Goal: Task Accomplishment & Management: Manage account settings

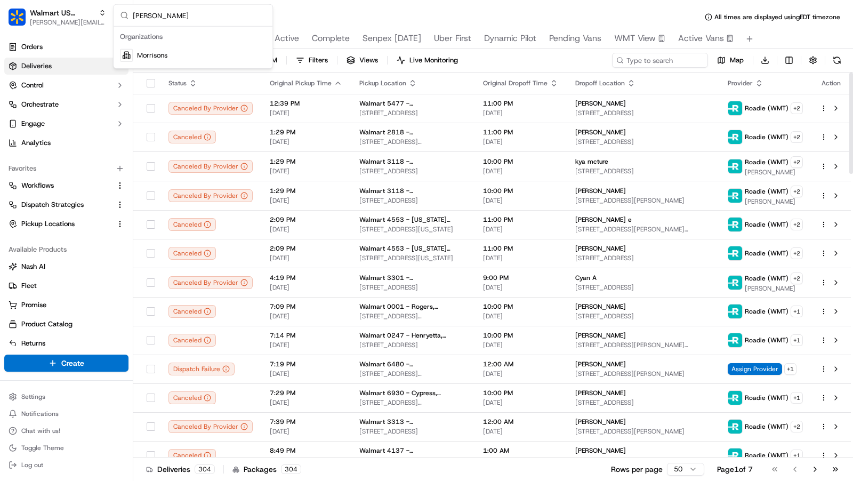
type input "morrison"
click at [173, 62] on div "Morrisons" at bounding box center [193, 55] width 155 height 21
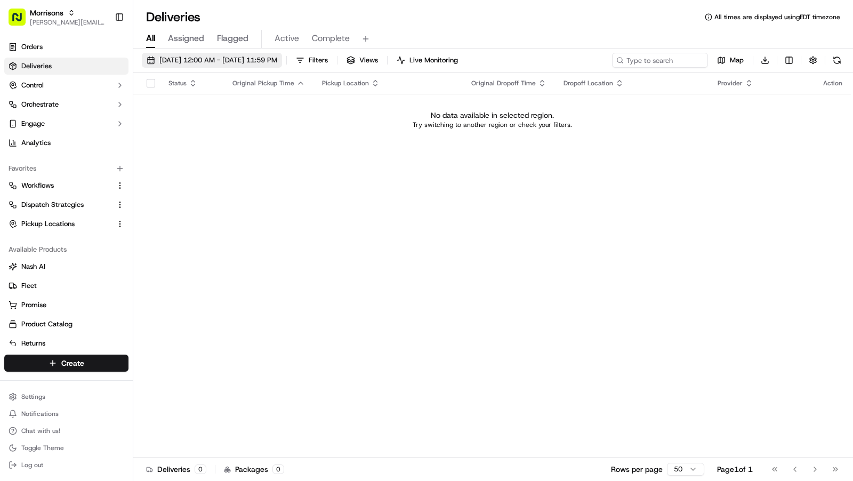
click at [188, 66] on button "09/15/2025 12:00 AM - 09/15/2025 11:59 PM" at bounding box center [212, 60] width 140 height 15
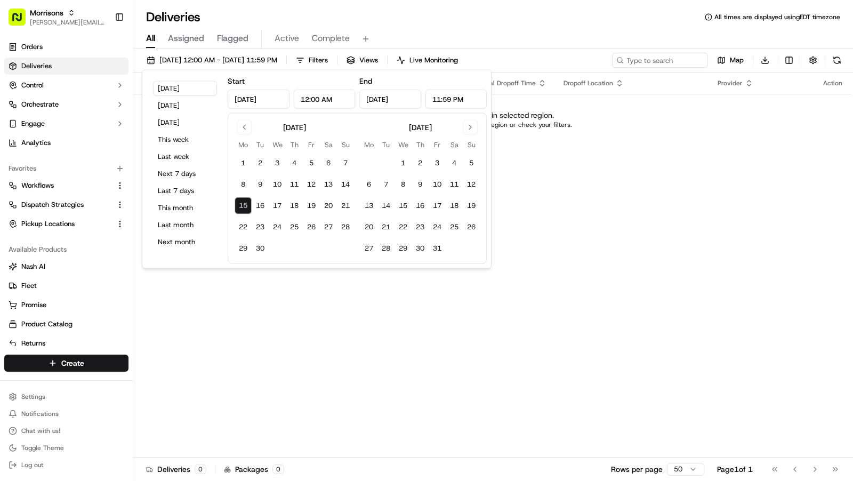
click at [178, 114] on div "Today Yesterday Tomorrow This week Last week Next 7 days Last 7 days This month…" at bounding box center [185, 169] width 77 height 189
click at [178, 195] on button "Last 7 days" at bounding box center [185, 190] width 64 height 15
type input "Sep 8, 2025"
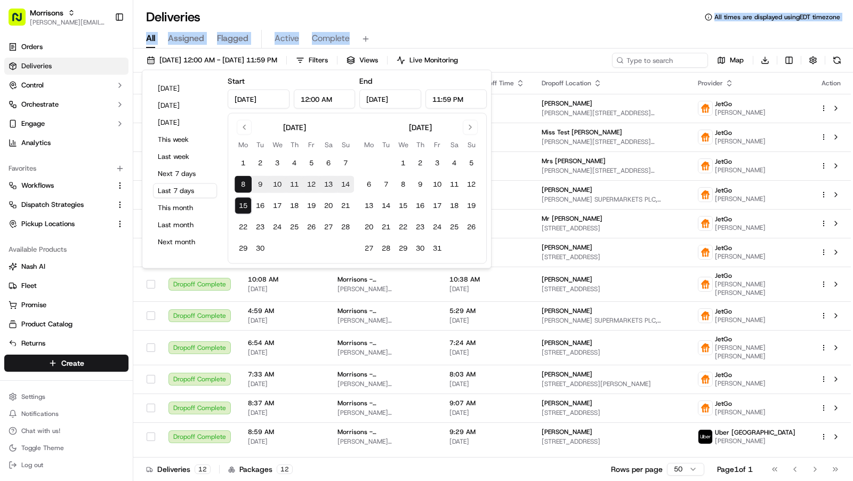
click at [562, 25] on div "Deliveries All times are displayed using EDT timezone All Assigned Flagged Acti…" at bounding box center [493, 240] width 720 height 481
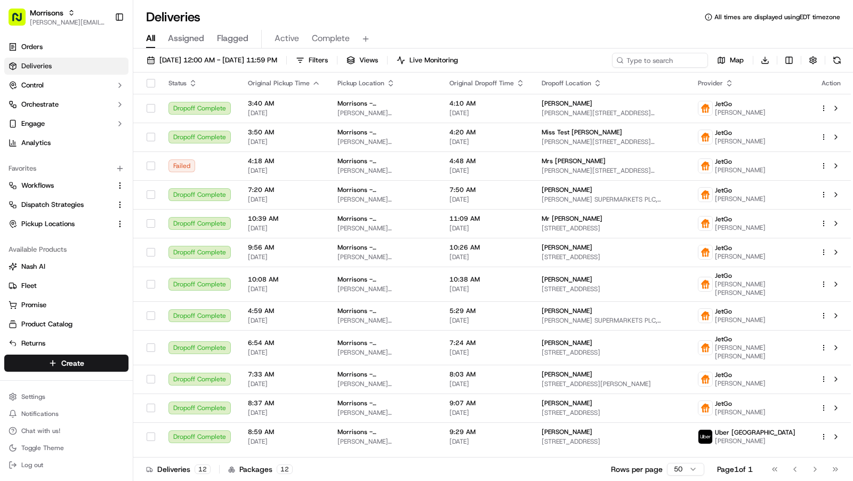
click at [552, 9] on div "Deliveries All times are displayed using EDT timezone" at bounding box center [493, 17] width 720 height 17
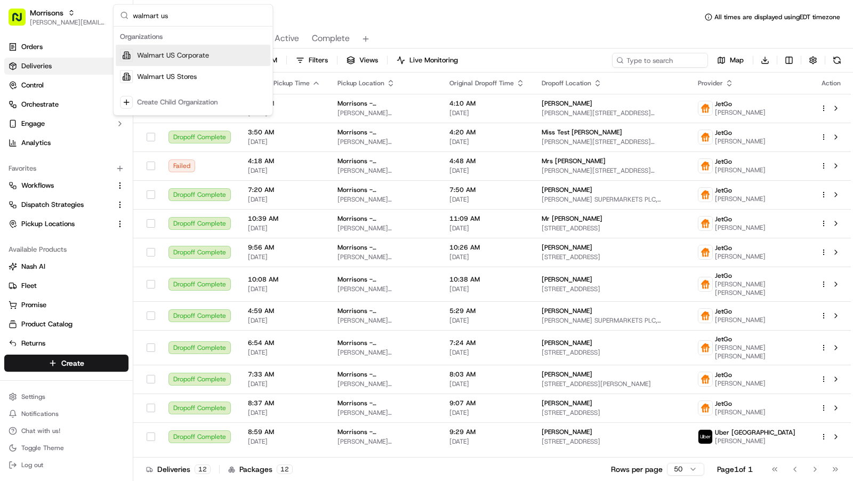
type input "walmart us"
click at [181, 77] on span "Walmart US Stores" at bounding box center [167, 77] width 60 height 10
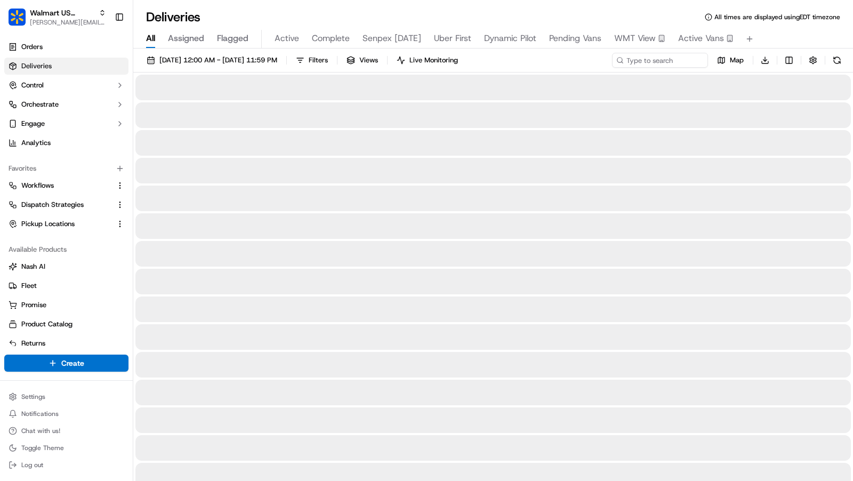
click at [691, 44] on span "Active Vans" at bounding box center [701, 38] width 46 height 13
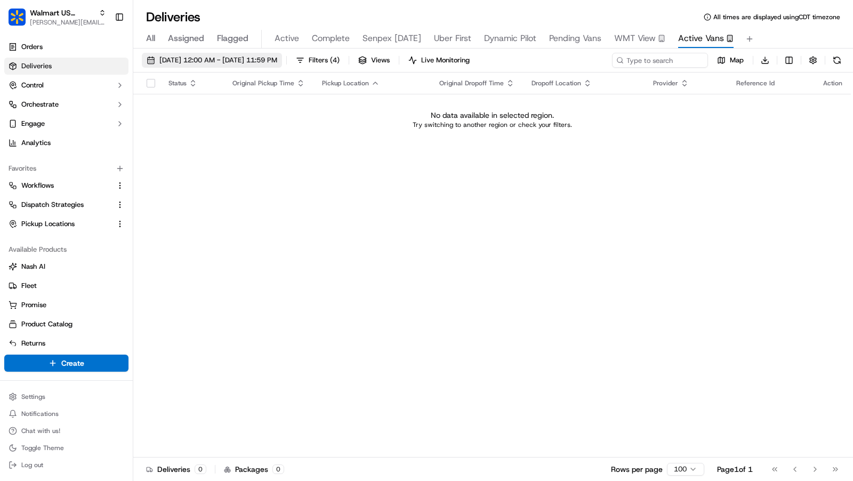
click at [277, 62] on span "[DATE] 12:00 AM - [DATE] 11:59 PM" at bounding box center [218, 60] width 118 height 10
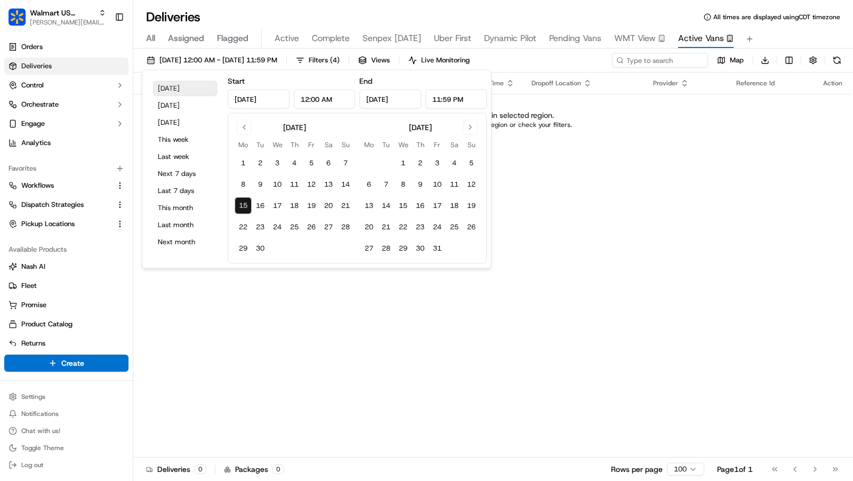
click at [161, 90] on button "Today" at bounding box center [185, 88] width 64 height 15
click at [183, 90] on button "Today" at bounding box center [185, 88] width 64 height 15
click at [647, 224] on div "Status Original Pickup Time Pickup Location Original Dropoff Time Dropoff Locat…" at bounding box center [492, 265] width 718 height 385
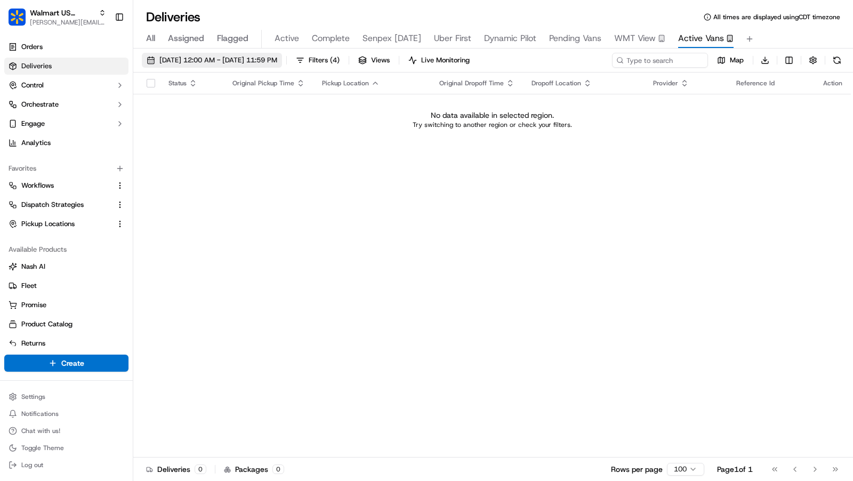
click at [255, 54] on button "[DATE] 12:00 AM - [DATE] 11:59 PM" at bounding box center [212, 60] width 140 height 15
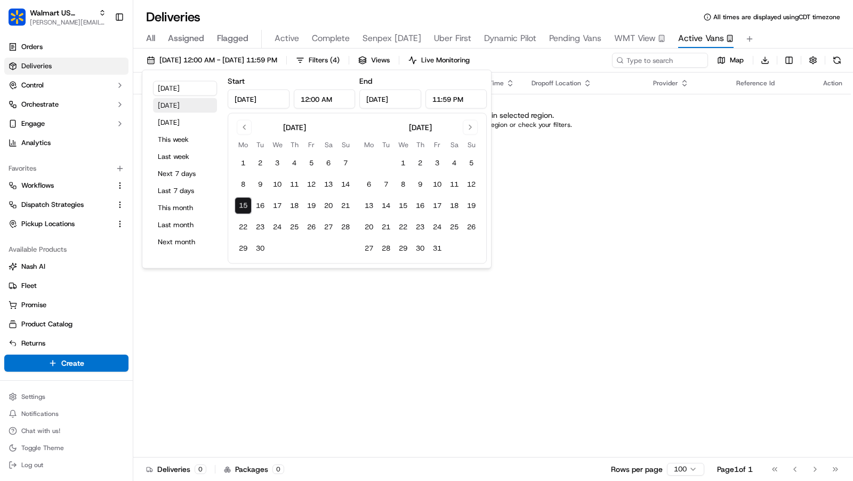
click at [174, 107] on button "Yesterday" at bounding box center [185, 105] width 64 height 15
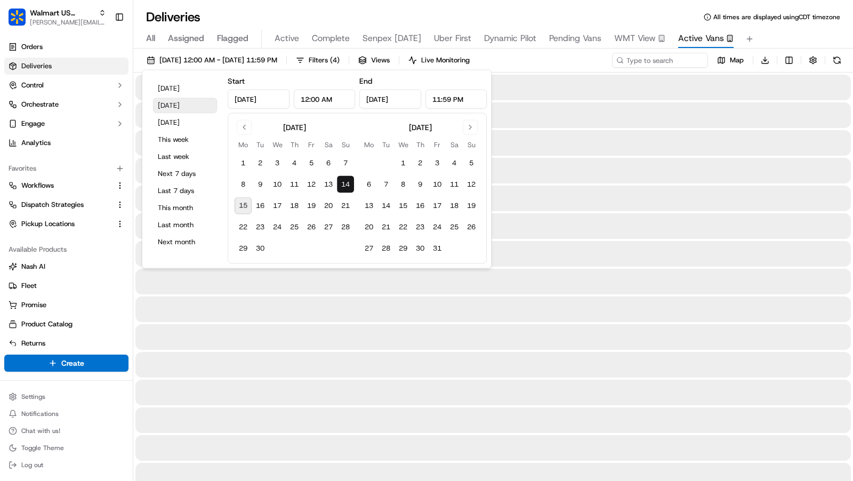
type input "Sep 14, 2025"
click at [796, 15] on span "All times are displayed using CDT timezone" at bounding box center [776, 17] width 127 height 9
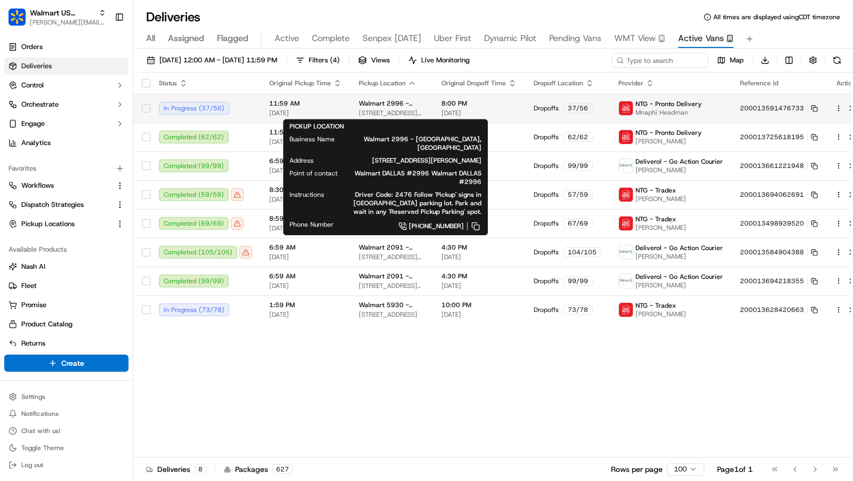
click at [401, 105] on span "Walmart 2996 - Dallas, TX" at bounding box center [392, 103] width 66 height 9
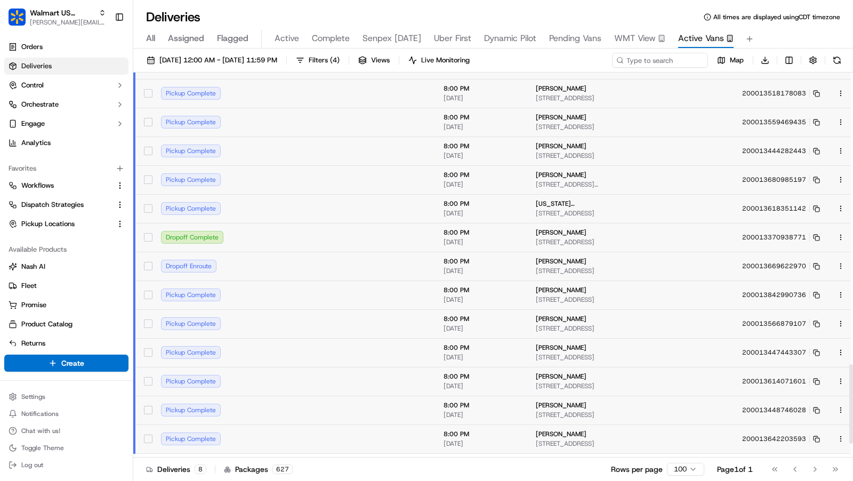
scroll to position [1478, 0]
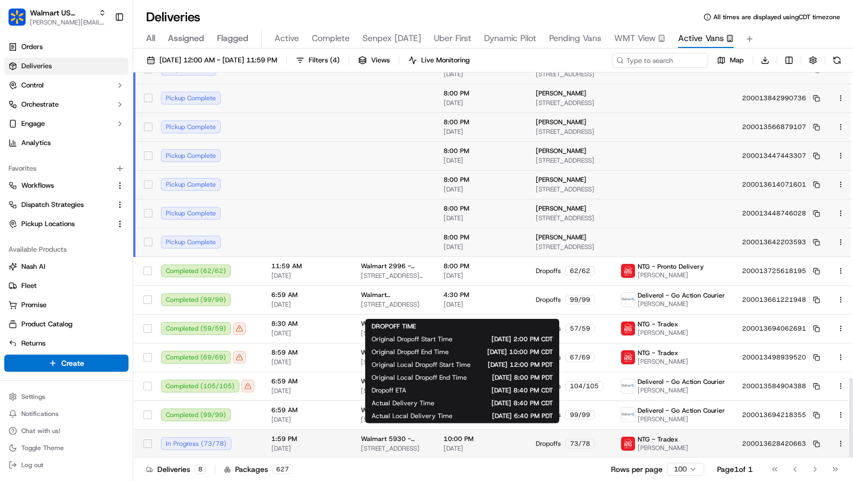
click at [448, 448] on span "[DATE]" at bounding box center [481, 448] width 75 height 9
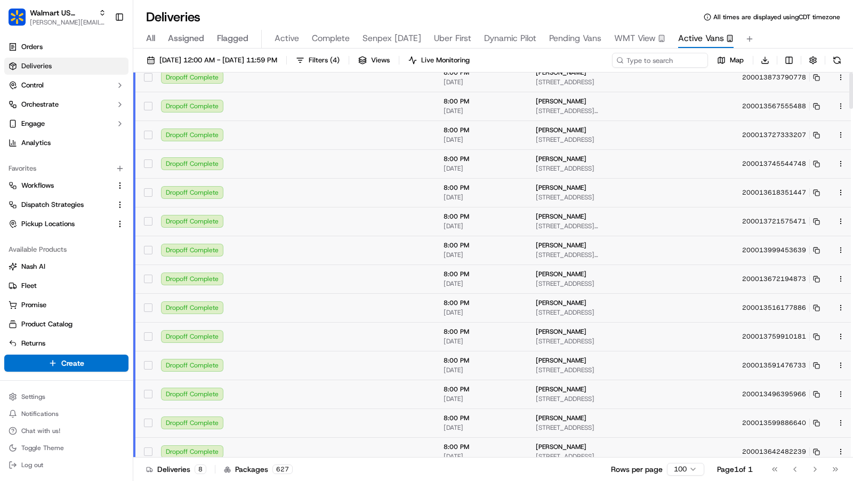
scroll to position [0, 0]
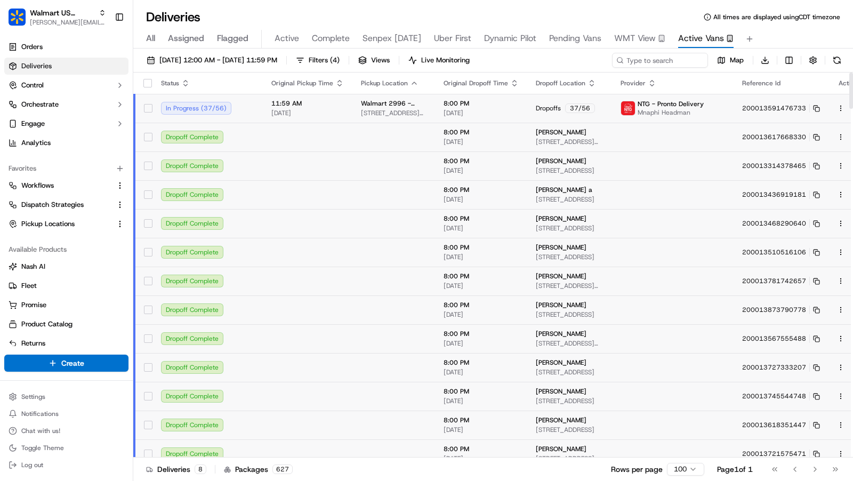
click at [485, 105] on span "8:00 PM" at bounding box center [481, 103] width 75 height 9
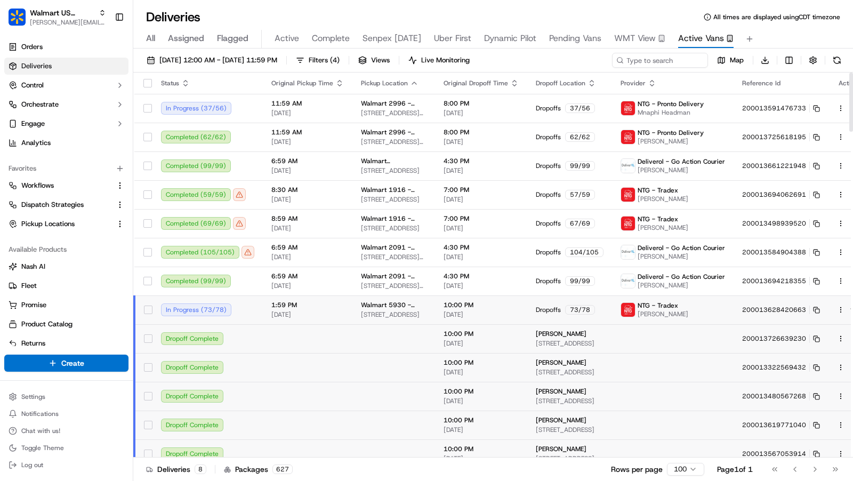
click at [455, 308] on span "10:00 PM" at bounding box center [481, 305] width 75 height 9
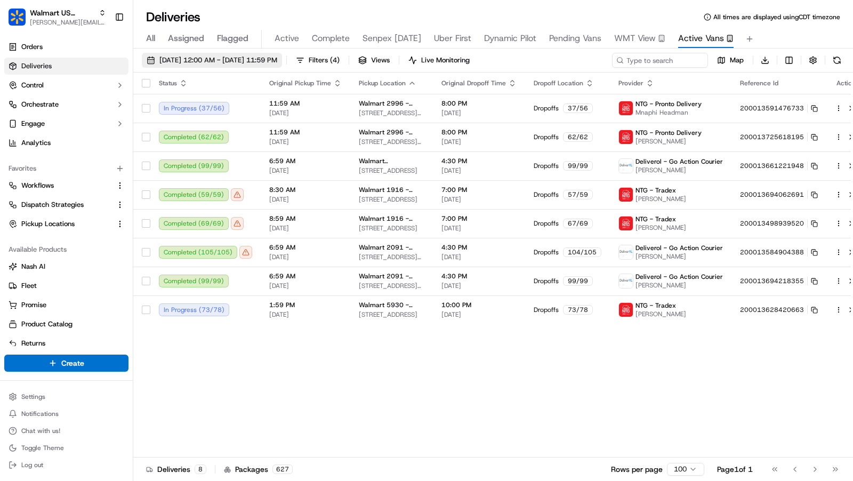
click at [187, 62] on span "09/14/2025 12:00 AM - 09/14/2025 11:59 PM" at bounding box center [218, 60] width 118 height 10
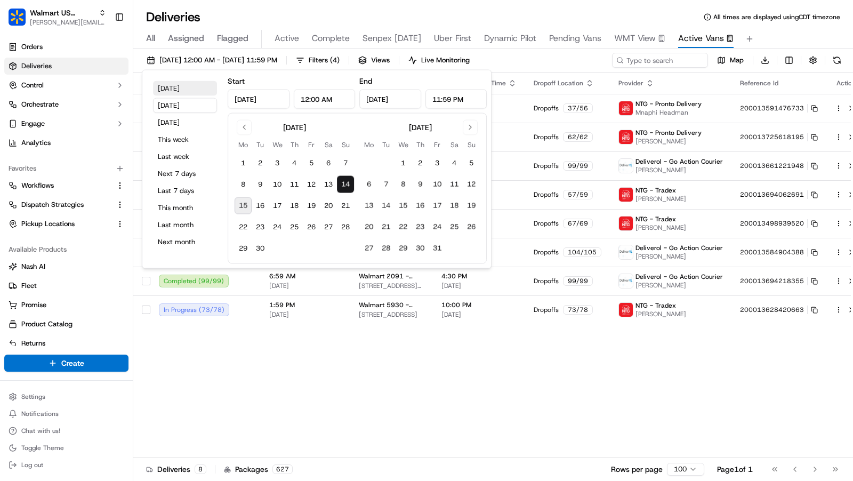
click at [187, 88] on button "Today" at bounding box center [185, 88] width 64 height 15
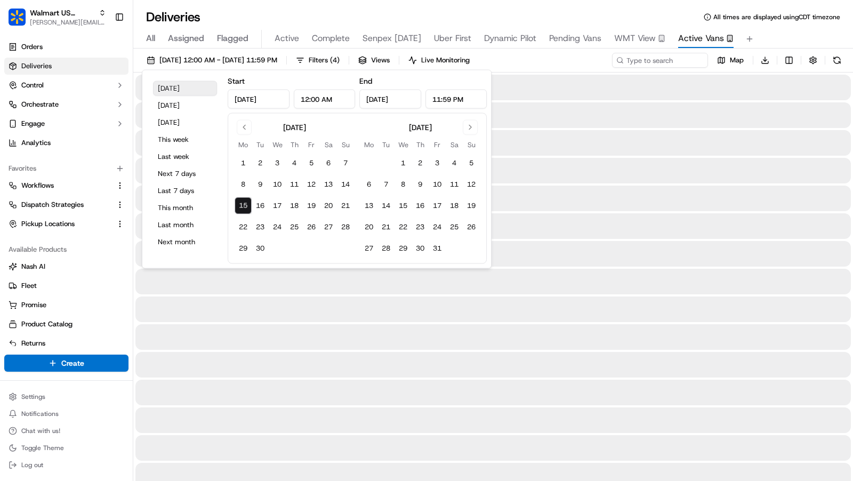
type input "Sep 15, 2025"
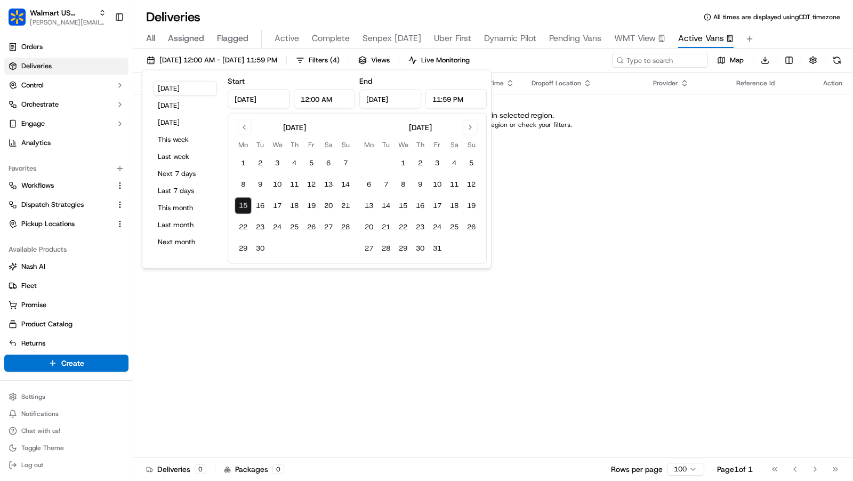
click at [800, 30] on div "All Assigned Flagged Active Complete Senpex Today Uber First Dynamic Pilot Pend…" at bounding box center [493, 39] width 720 height 19
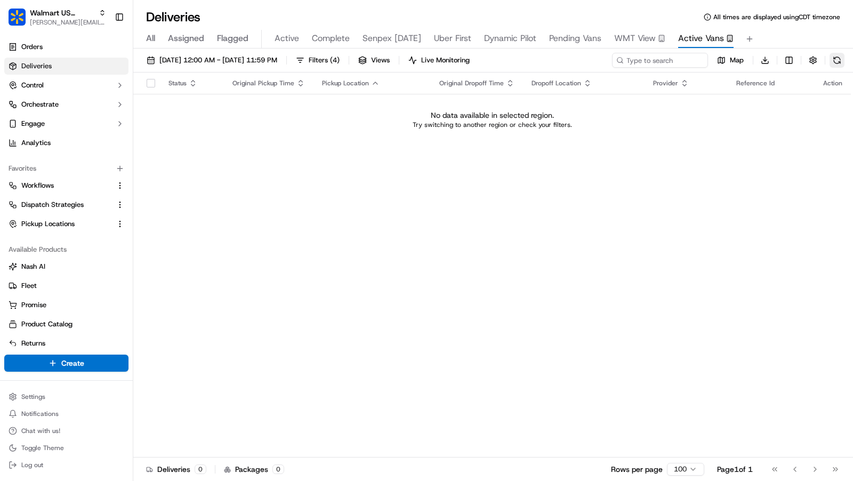
click at [840, 62] on button at bounding box center [837, 60] width 15 height 15
click at [56, 36] on div "Orders Deliveries Control Orchestrate Engage Analytics" at bounding box center [66, 95] width 133 height 122
click at [56, 42] on link "Orders" at bounding box center [66, 46] width 124 height 17
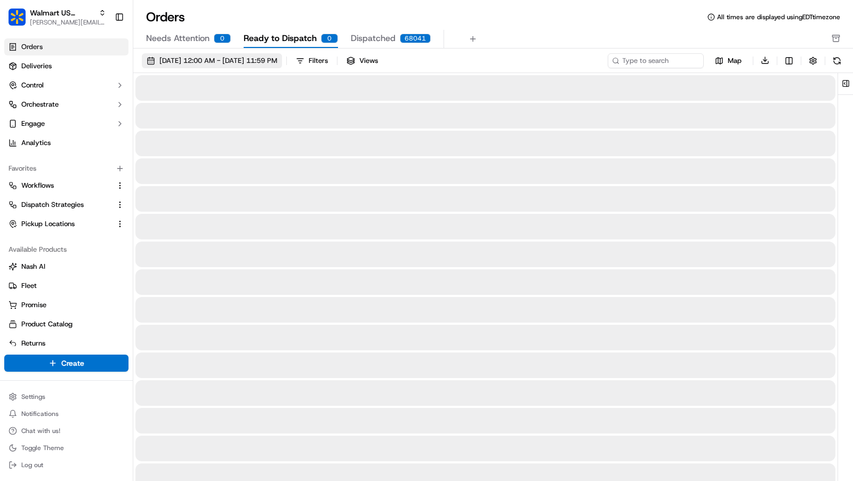
click at [261, 58] on span "09/01/2025 12:00 AM - 09/30/2025 11:59 PM" at bounding box center [218, 61] width 118 height 10
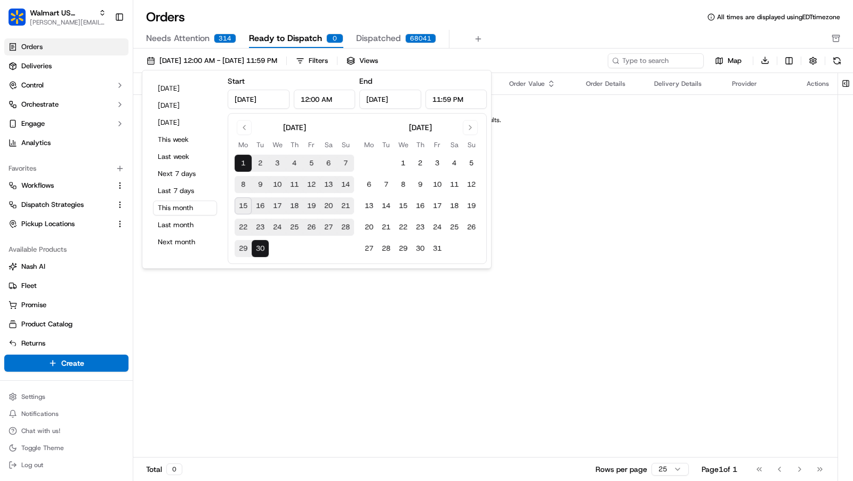
click at [206, 38] on span "Needs Attention" at bounding box center [177, 38] width 63 height 13
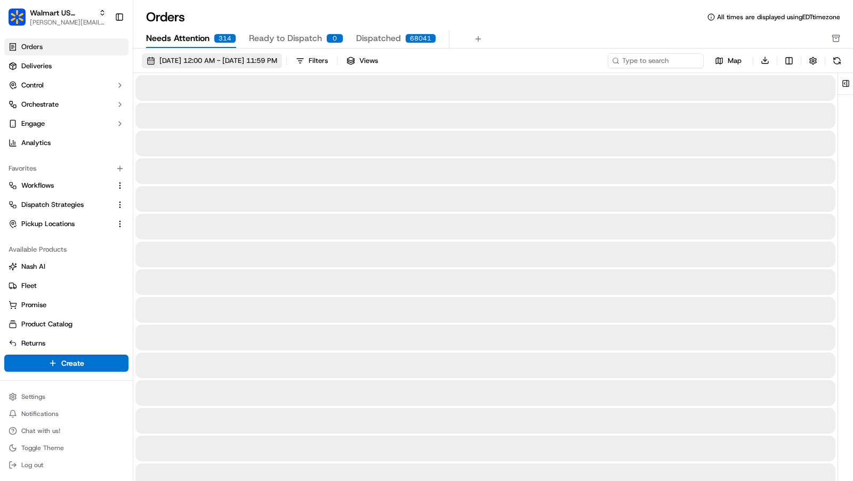
click at [213, 65] on button "09/01/2025 12:00 AM - 09/30/2025 11:59 PM" at bounding box center [212, 60] width 140 height 15
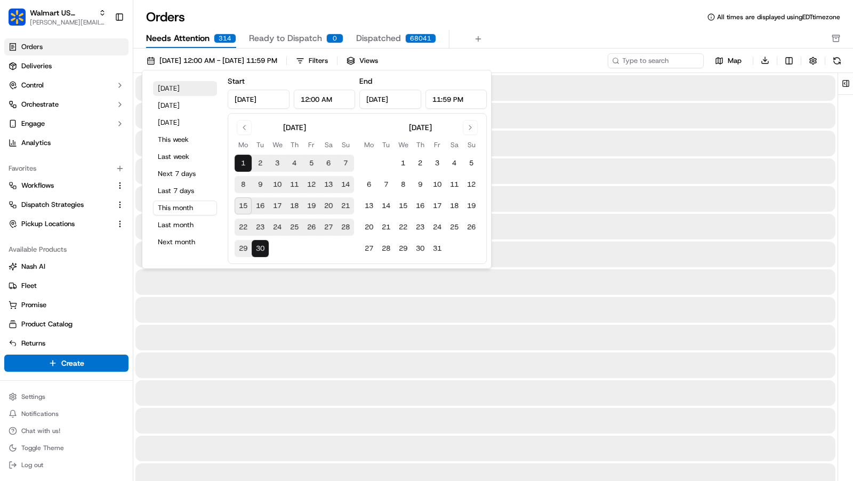
click at [186, 89] on button "Today" at bounding box center [185, 88] width 64 height 15
type input "Sep 15, 2025"
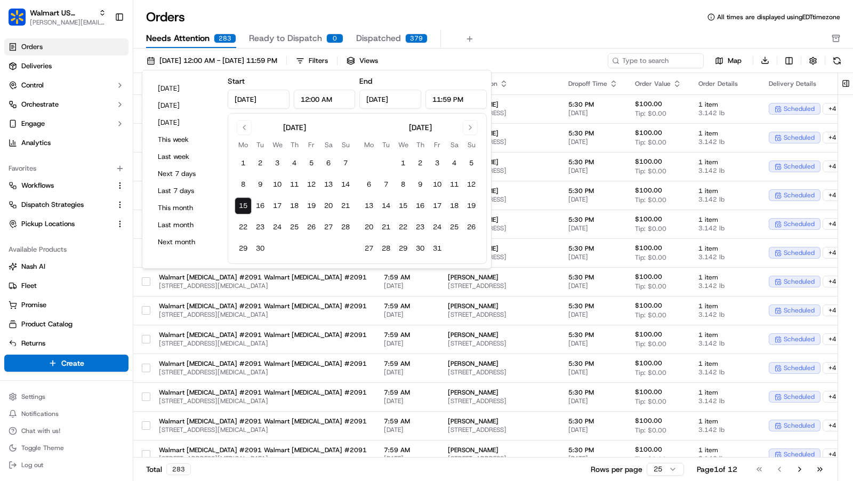
click at [542, 26] on div "Orders All times are displayed using EDT timezone Needs Attention 283 Ready to …" at bounding box center [493, 29] width 720 height 40
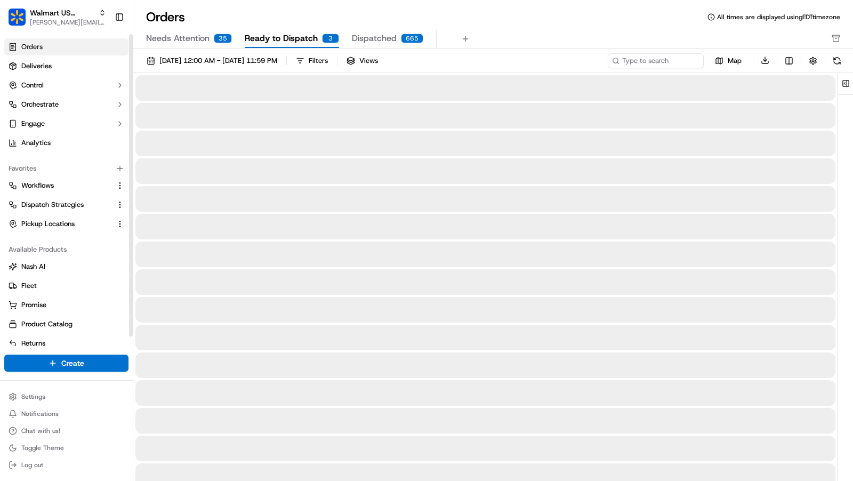
click at [288, 37] on span "Ready to Dispatch" at bounding box center [281, 38] width 73 height 13
click at [216, 36] on div "35" at bounding box center [223, 39] width 18 height 10
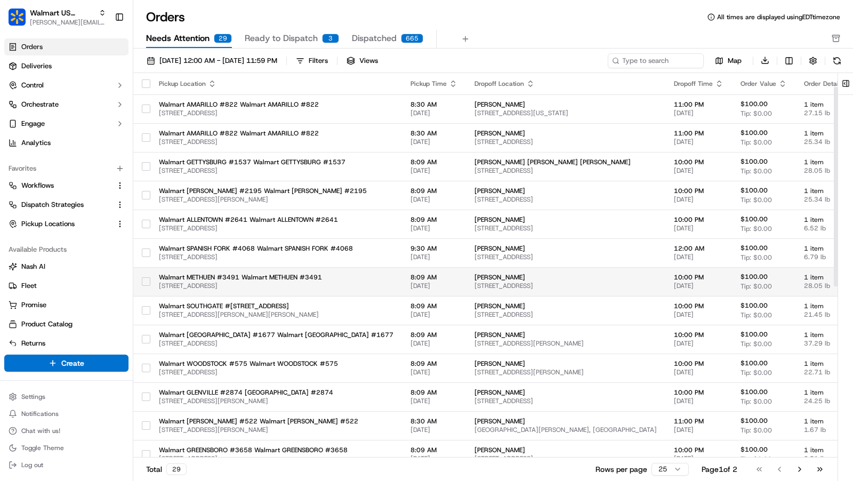
scroll to position [356, 0]
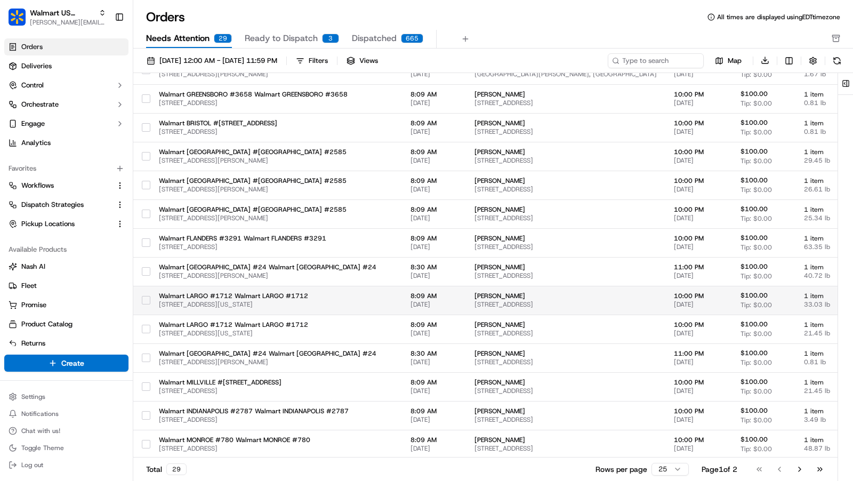
click at [255, 300] on span "990 MISSOURI AVE N, LARGO, FL, 33770, US" at bounding box center [276, 304] width 235 height 9
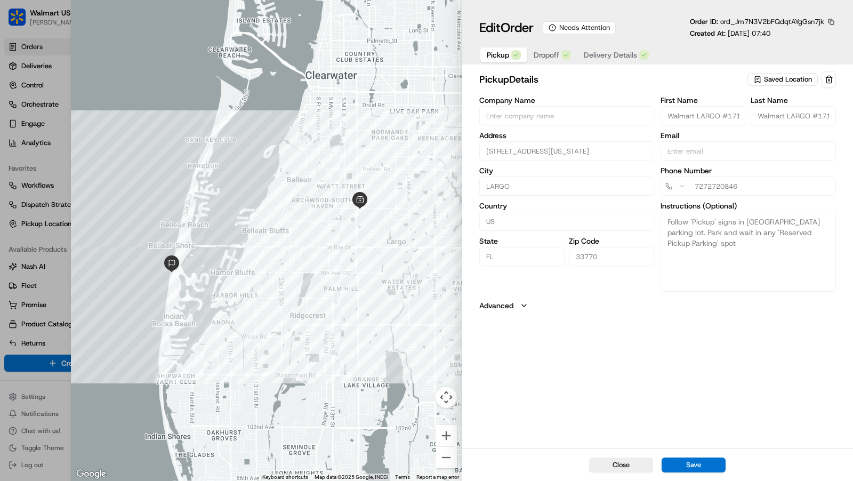
click at [613, 52] on span "Delivery Details" at bounding box center [610, 55] width 53 height 11
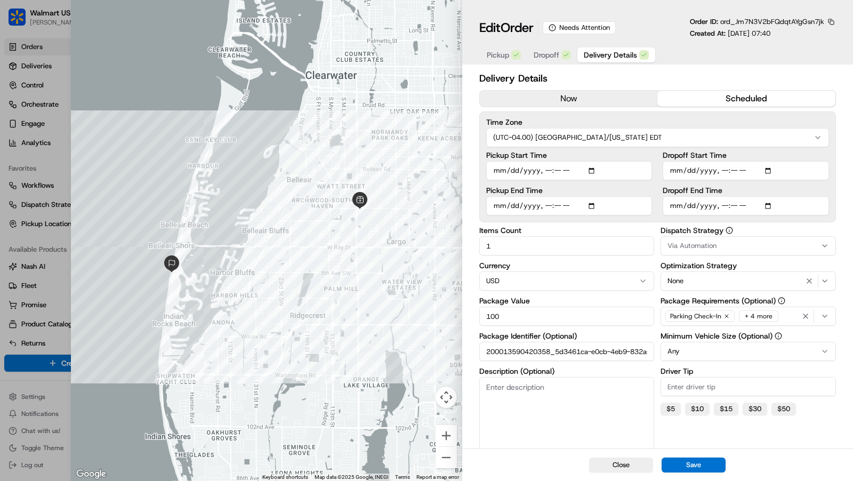
scroll to position [117, 0]
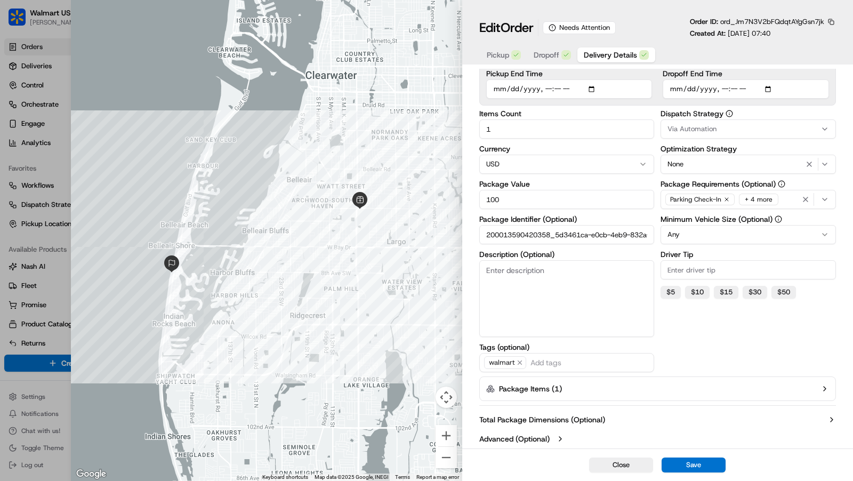
click at [557, 434] on icon "button" at bounding box center [560, 438] width 9 height 9
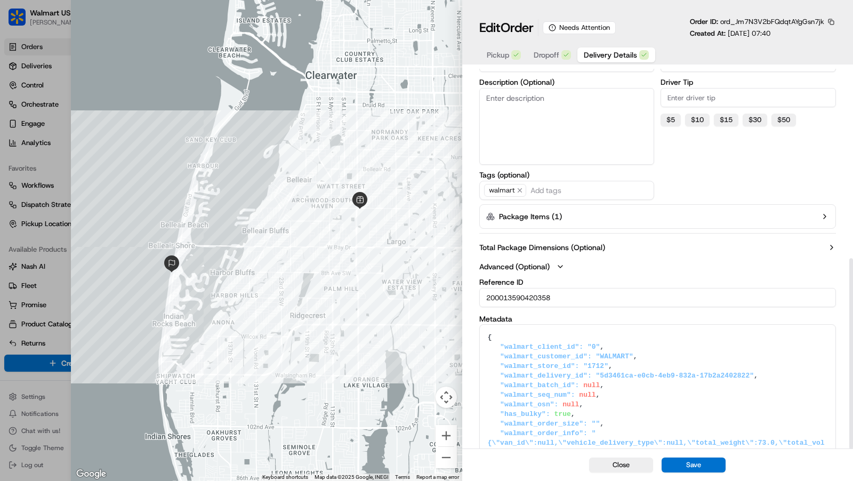
scroll to position [377, 0]
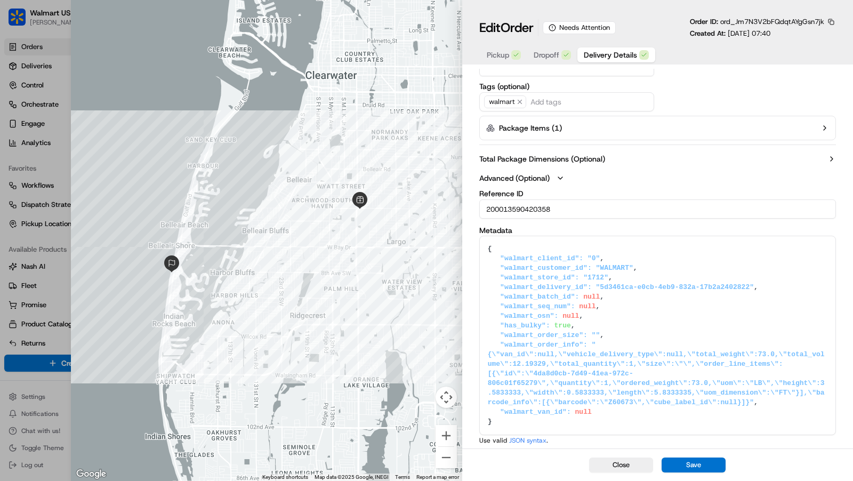
drag, startPoint x: 488, startPoint y: 248, endPoint x: 511, endPoint y: 418, distance: 171.6
click at [511, 419] on textarea "{ "walmart_client_id": "0", "walmart_customer_id": "WALMART", "walmart_store_id…" at bounding box center [658, 335] width 356 height 198
click at [626, 465] on button "Close" at bounding box center [621, 464] width 64 height 15
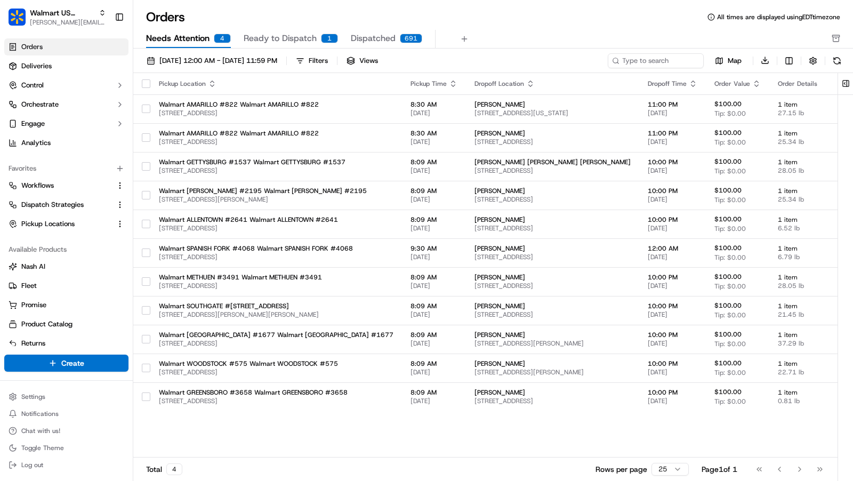
scroll to position [0, 0]
click at [88, 68] on link "Deliveries" at bounding box center [66, 66] width 124 height 17
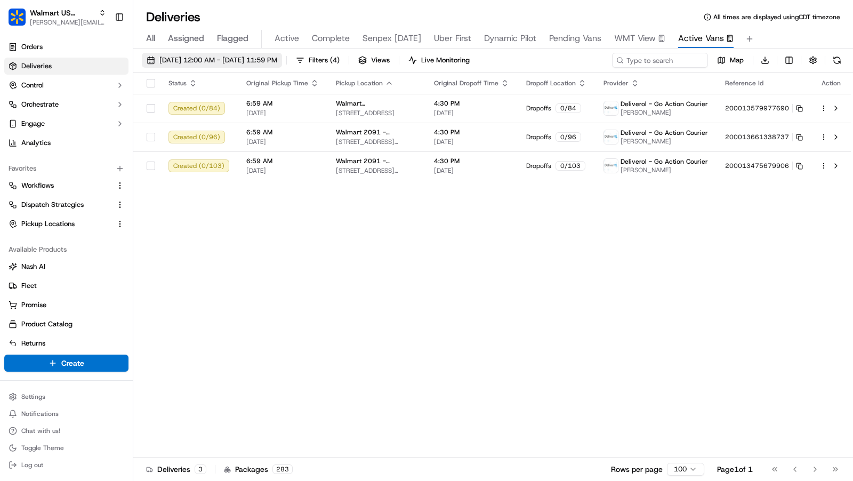
click at [175, 61] on span "[DATE] 12:00 AM - [DATE] 11:59 PM" at bounding box center [218, 60] width 118 height 10
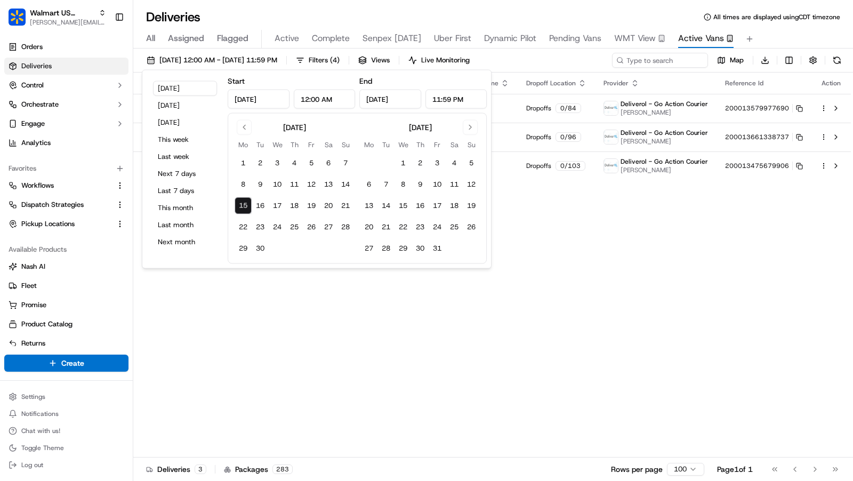
click at [176, 105] on button "Yesterday" at bounding box center [185, 105] width 64 height 15
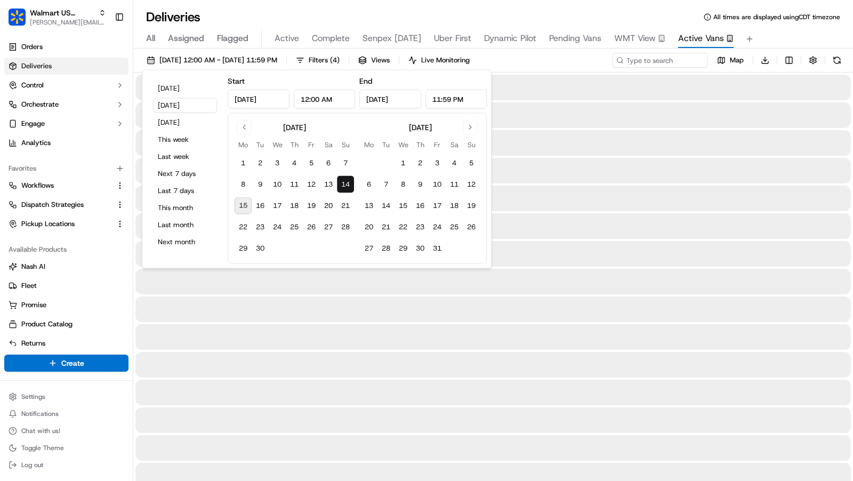
type input "Sep 14, 2025"
click at [823, 26] on div "All Assigned Flagged Active Complete Senpex Today Uber First Dynamic Pilot Pend…" at bounding box center [493, 37] width 720 height 23
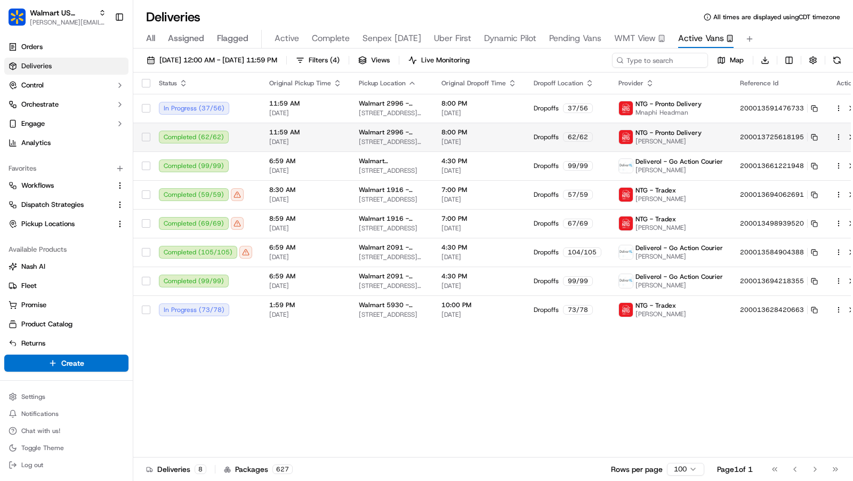
click at [411, 134] on span "Walmart 2996 - Dallas, TX" at bounding box center [392, 132] width 66 height 9
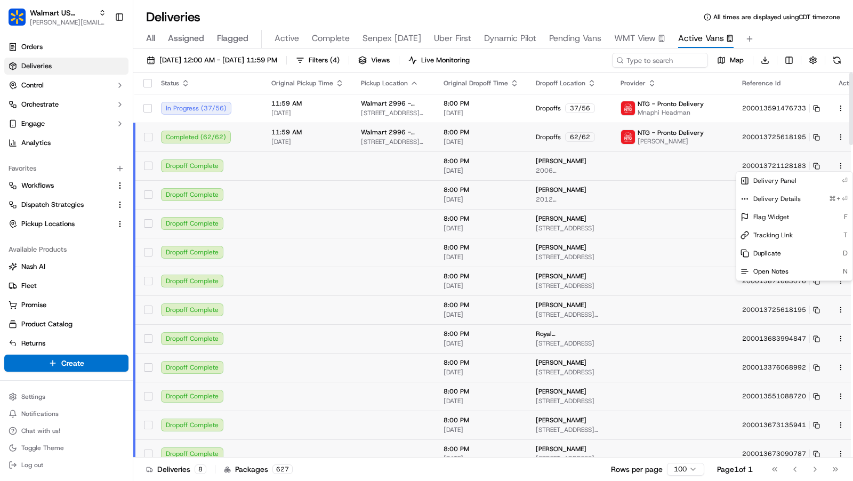
click at [822, 164] on html "Walmart US Stores charles@usenash.com Toggle Sidebar Orders Deliveries Control …" at bounding box center [426, 240] width 853 height 481
click at [786, 201] on span "Delivery Details" at bounding box center [776, 199] width 47 height 9
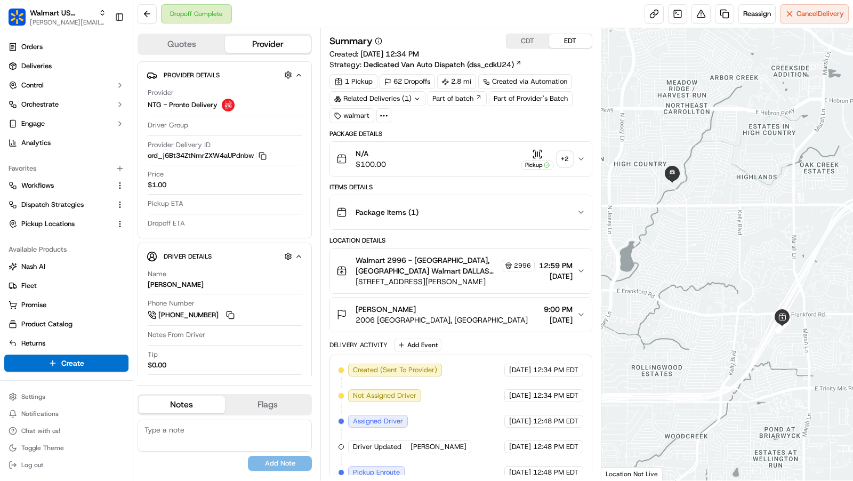
click at [496, 276] on span "[STREET_ADDRESS][PERSON_NAME]" at bounding box center [445, 281] width 179 height 11
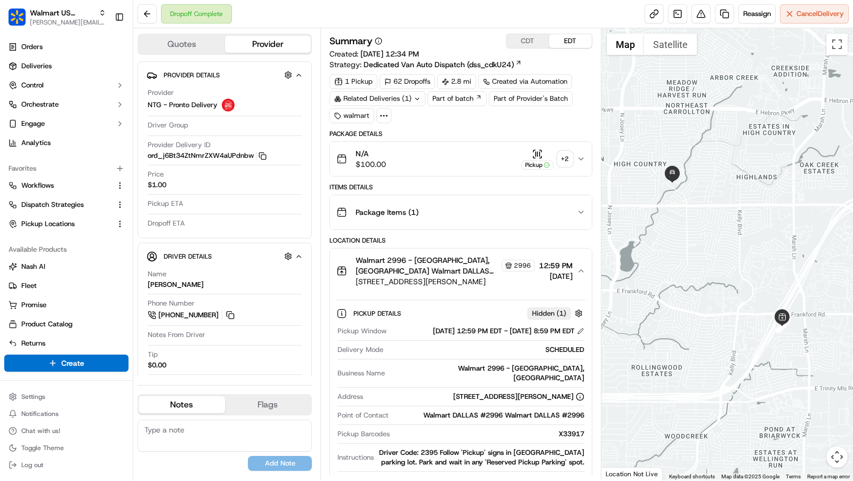
click at [468, 269] on span "Walmart 2996 - Dallas, TX Walmart DALLAS #2996 Walmart DALLAS #2996" at bounding box center [428, 265] width 144 height 21
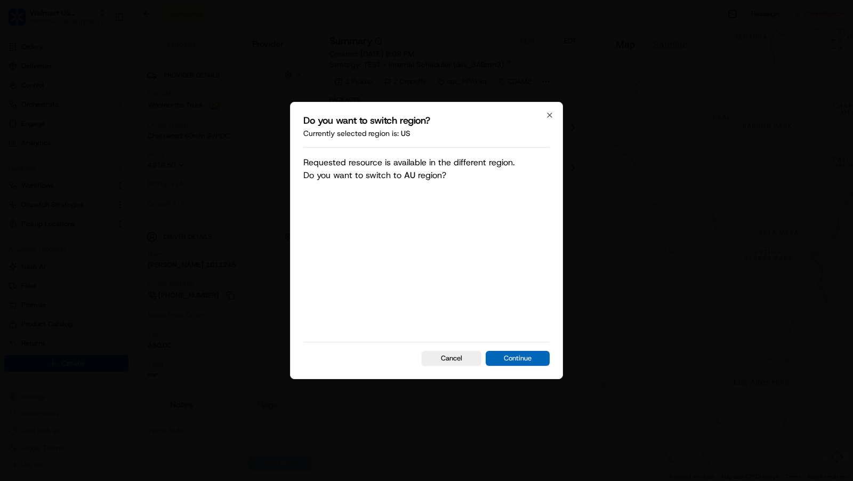
click at [518, 359] on button "Continue" at bounding box center [518, 358] width 64 height 15
click at [533, 364] on button "Continue" at bounding box center [518, 358] width 64 height 15
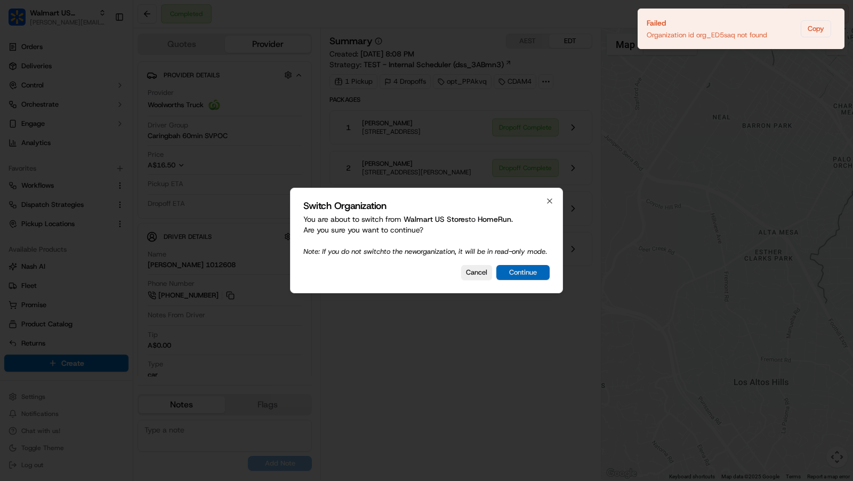
click at [524, 280] on button "Continue" at bounding box center [522, 272] width 53 height 15
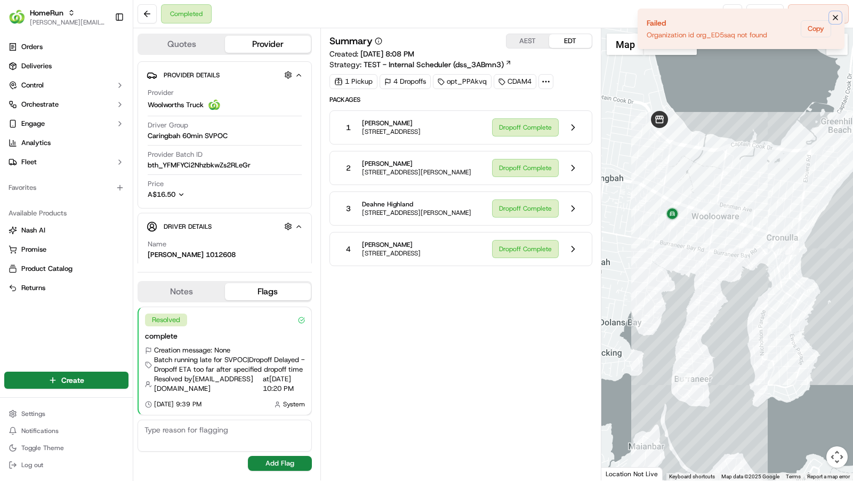
click at [835, 15] on icon "Notifications (F8)" at bounding box center [835, 17] width 9 height 9
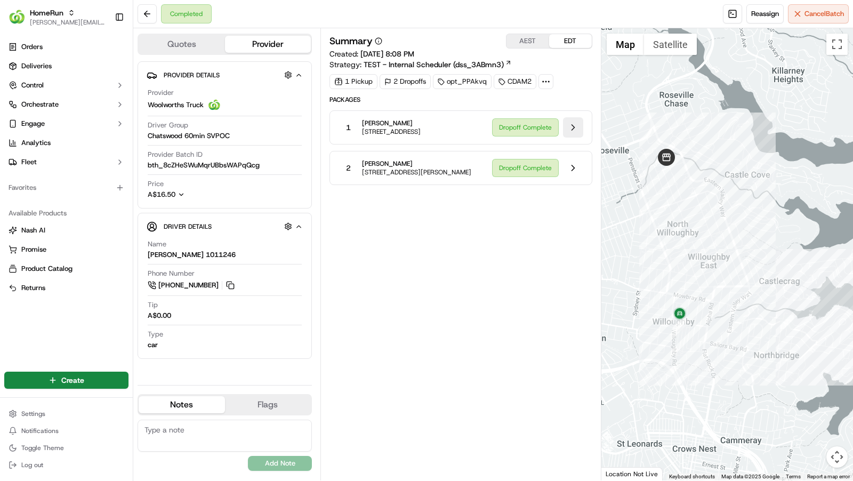
click at [572, 135] on button at bounding box center [573, 127] width 20 height 20
click at [573, 133] on button at bounding box center [573, 127] width 20 height 20
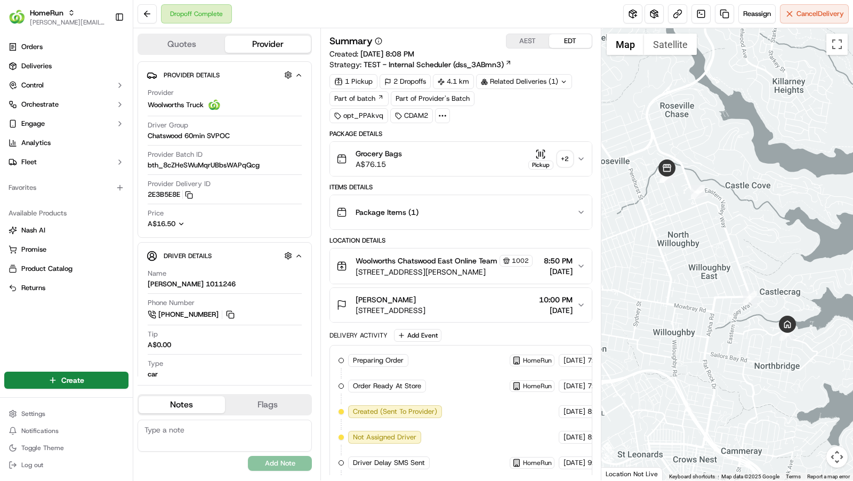
click at [583, 159] on icon "button" at bounding box center [581, 159] width 9 height 9
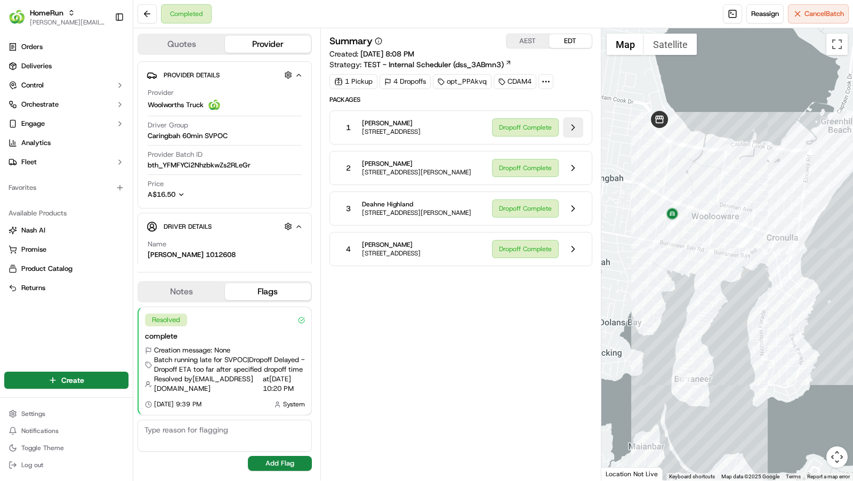
click at [575, 127] on button at bounding box center [573, 127] width 20 height 20
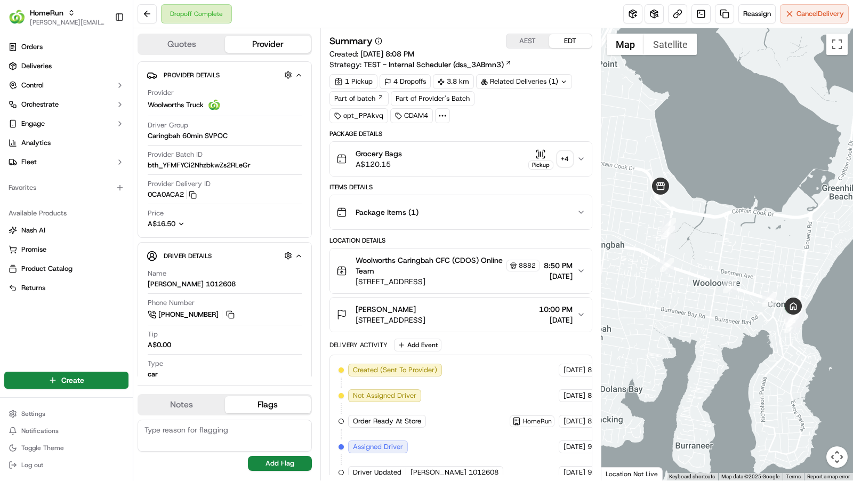
click at [579, 159] on icon "button" at bounding box center [581, 159] width 9 height 9
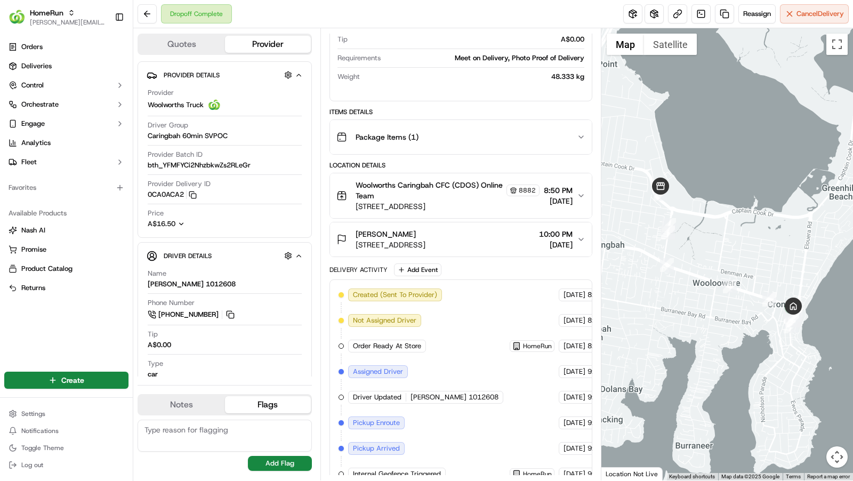
scroll to position [82, 0]
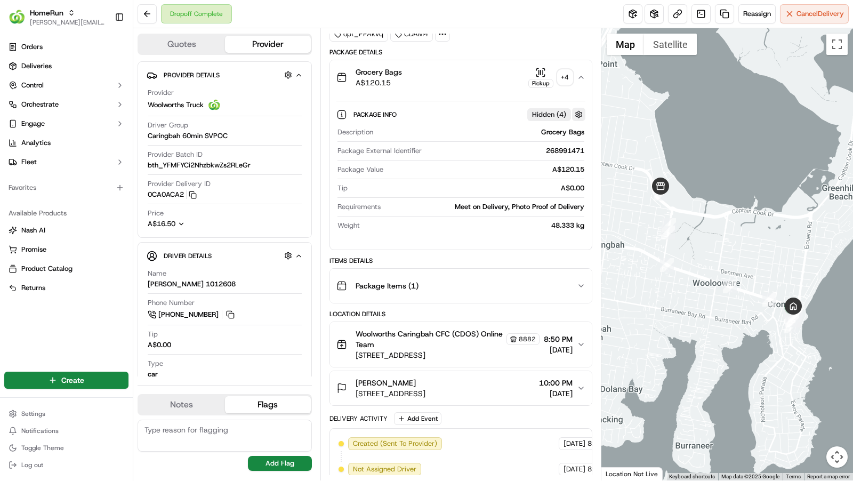
click at [576, 108] on button "button" at bounding box center [578, 114] width 13 height 13
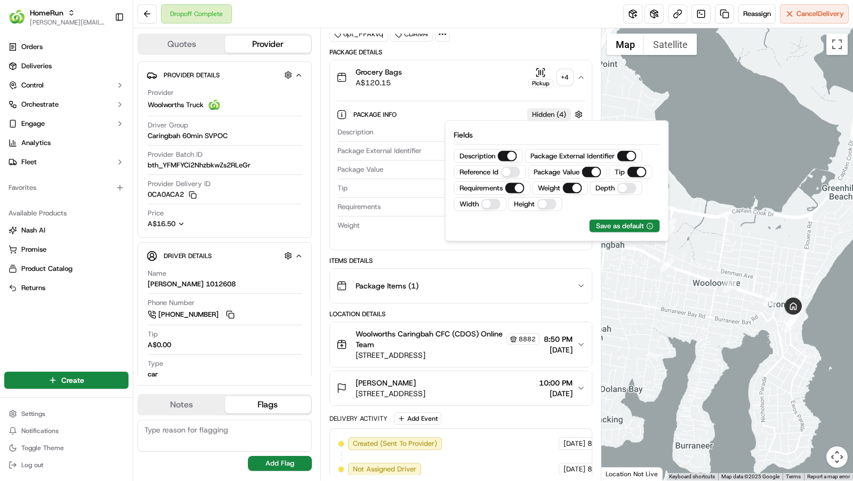
click at [505, 173] on Id "Reference Id" at bounding box center [510, 172] width 19 height 11
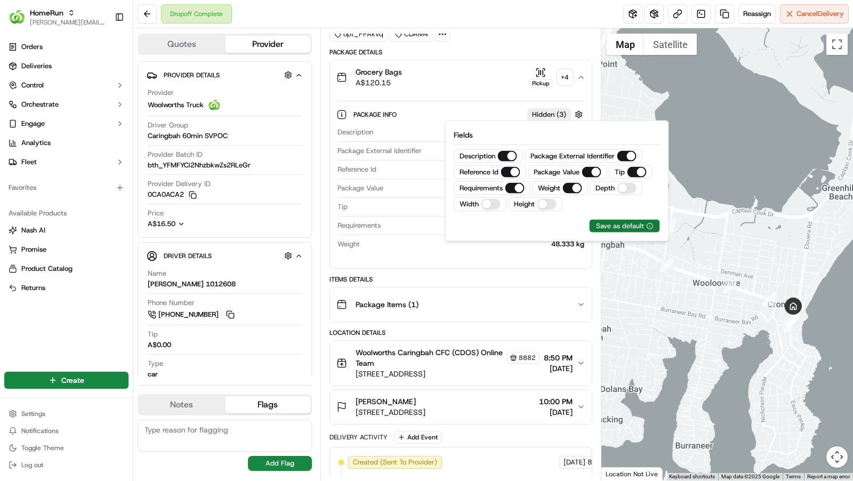
click at [615, 223] on div "Save as default" at bounding box center [624, 226] width 57 height 10
click at [484, 67] on div "Grocery Bags A$120.15 Pickup + 4" at bounding box center [456, 77] width 240 height 21
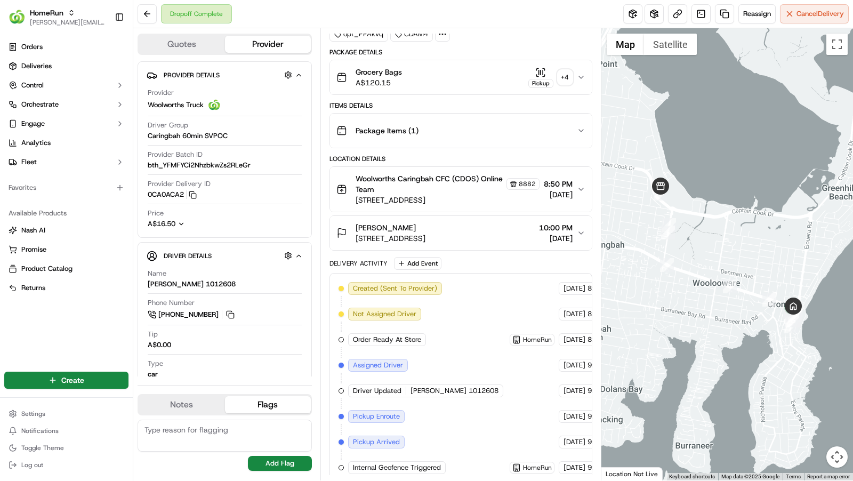
click at [484, 69] on div "Grocery Bags A$120.15 Pickup + 4" at bounding box center [456, 77] width 240 height 21
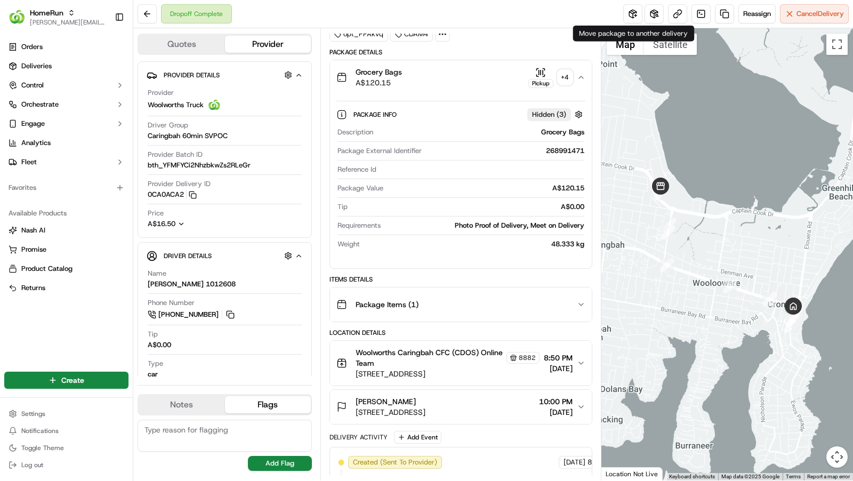
scroll to position [0, 0]
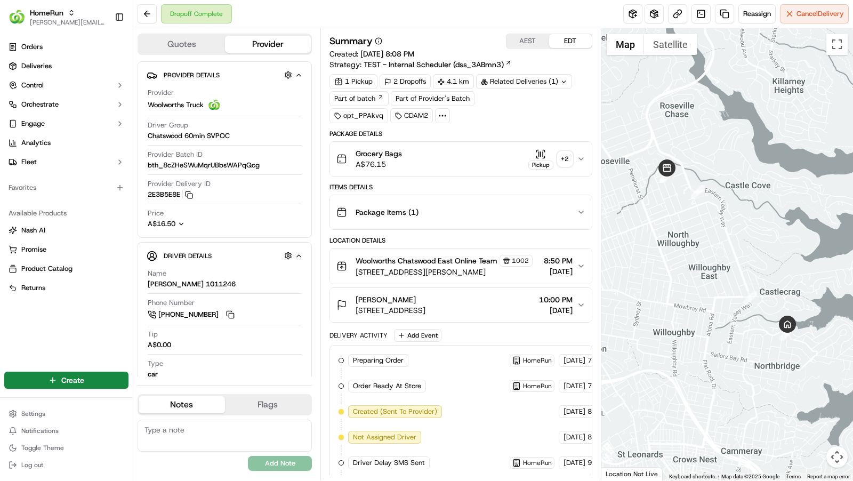
click at [485, 165] on div "Grocery Bags A$76.15 Pickup + 2" at bounding box center [456, 158] width 240 height 21
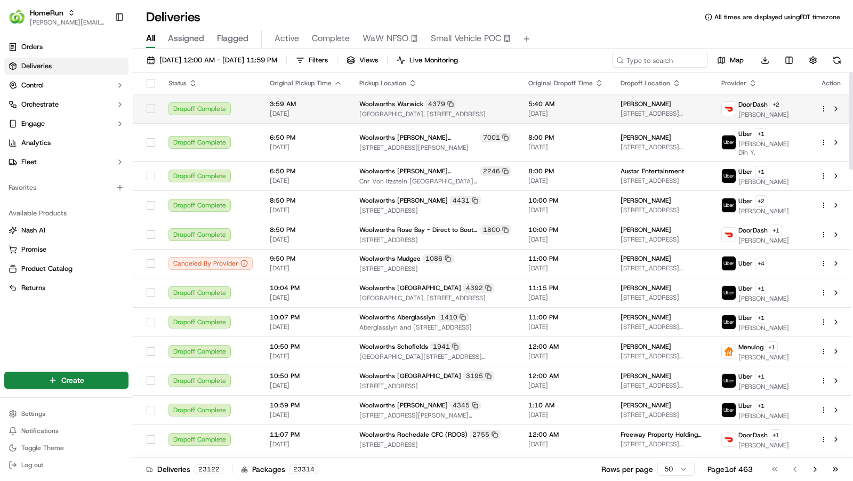
click at [270, 100] on span "3:59 AM" at bounding box center [306, 104] width 73 height 9
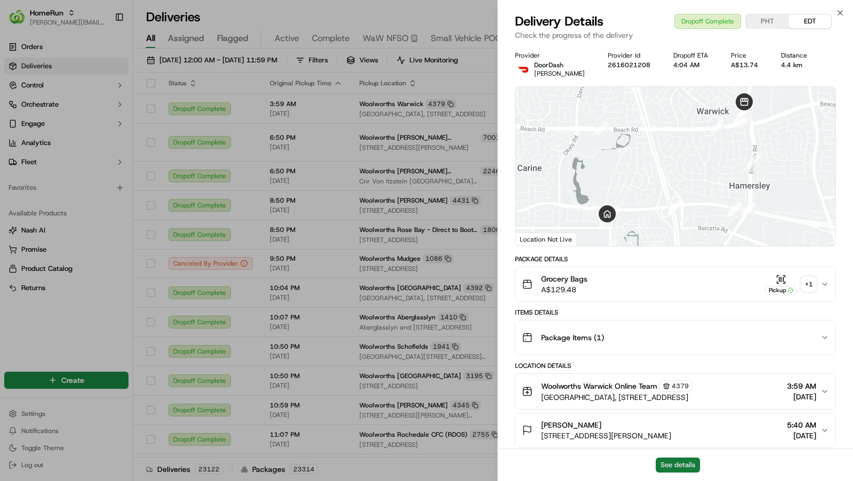
click at [683, 468] on button "See details" at bounding box center [678, 464] width 44 height 15
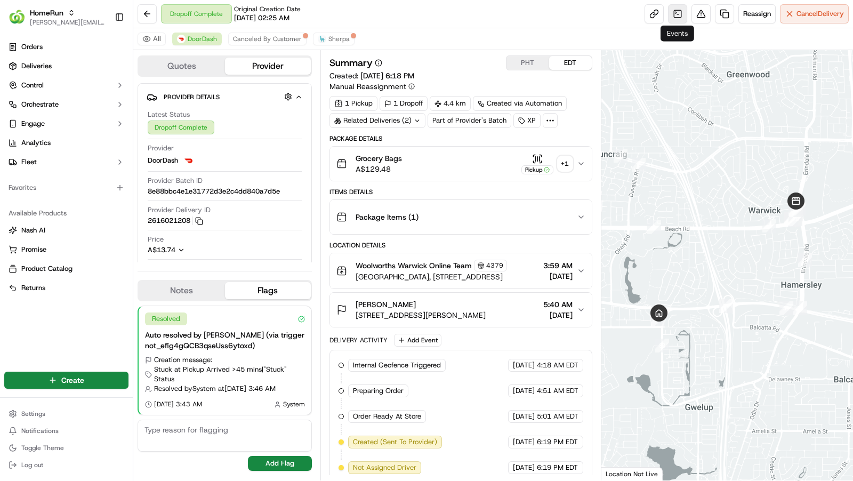
click at [678, 14] on link at bounding box center [677, 13] width 19 height 19
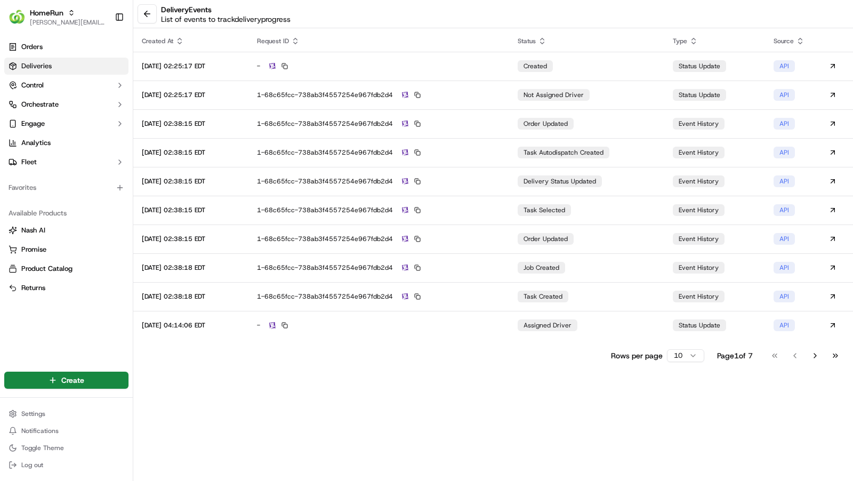
click at [77, 60] on link "Deliveries" at bounding box center [66, 66] width 124 height 17
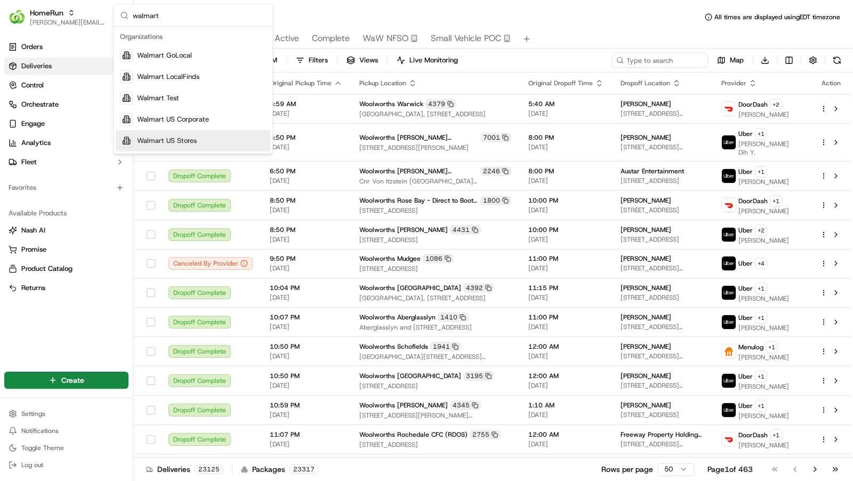
type input "walmart"
click at [195, 141] on span "Walmart US Stores" at bounding box center [167, 141] width 60 height 10
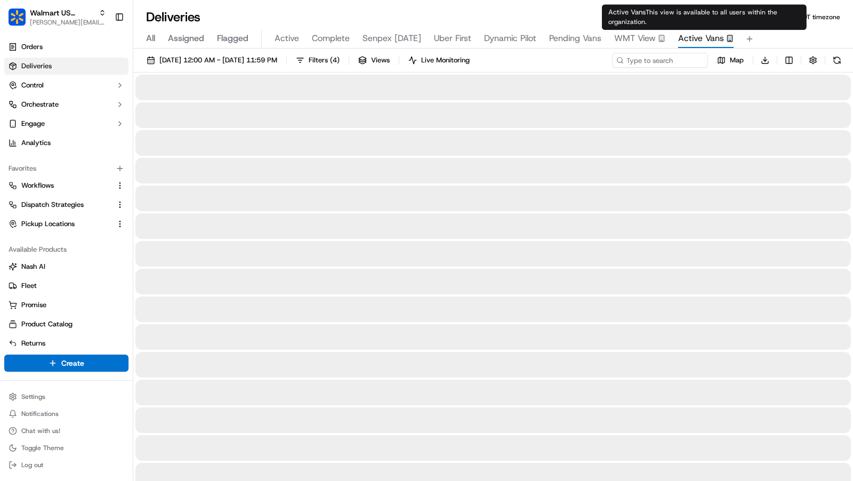
click at [695, 43] on span "Active Vans" at bounding box center [701, 38] width 46 height 13
